Goal: Navigation & Orientation: Go to known website

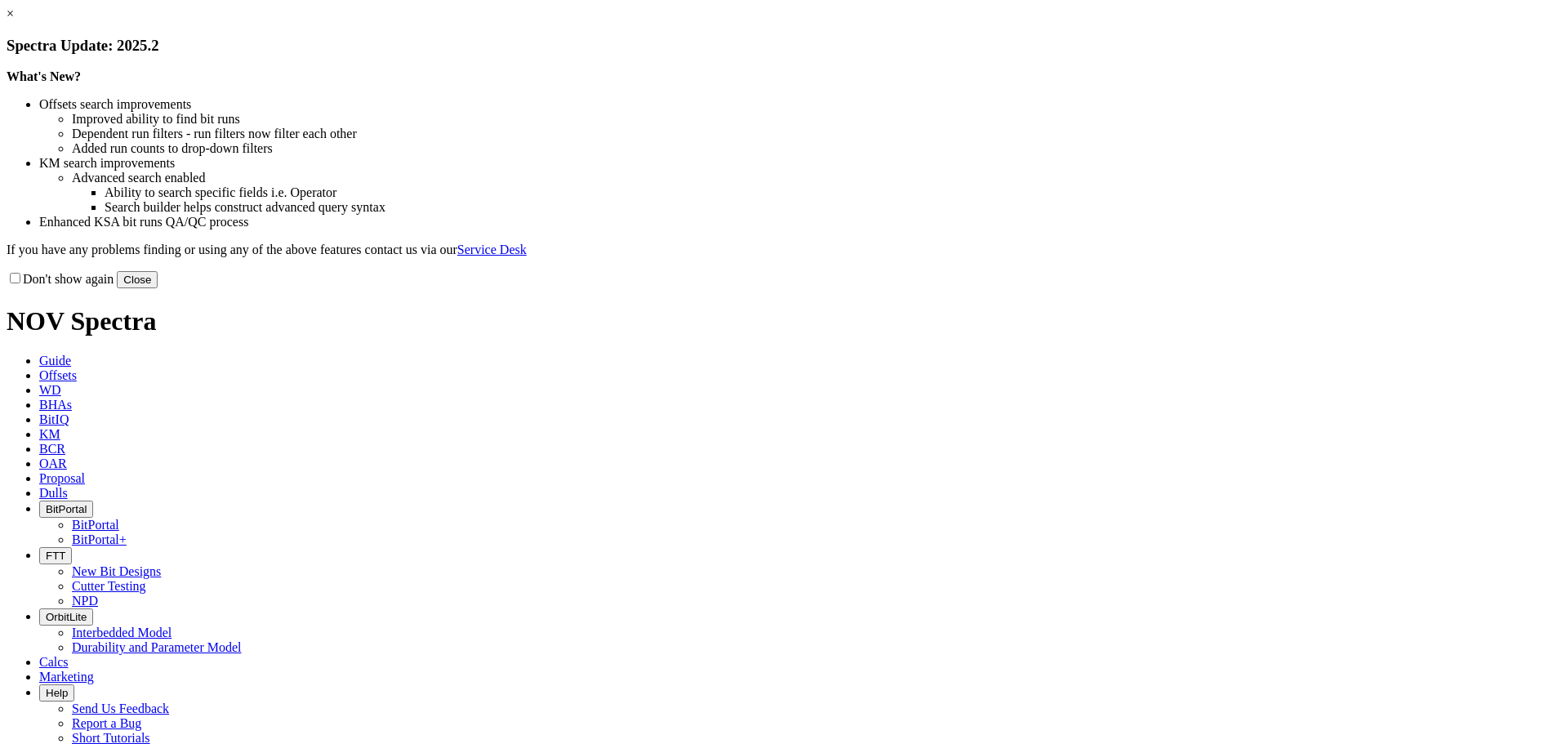
click at [158, 289] on button "Close" at bounding box center [137, 280] width 41 height 18
